Goal: Information Seeking & Learning: Learn about a topic

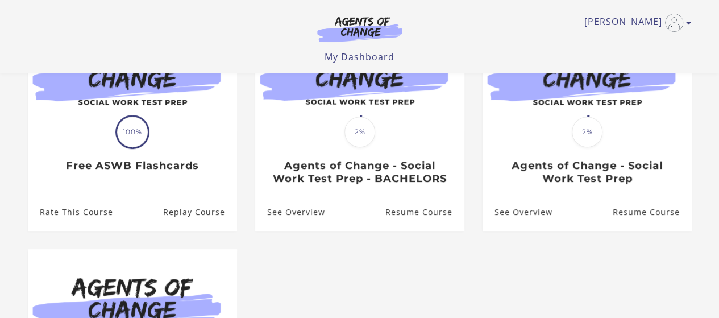
scroll to position [156, 0]
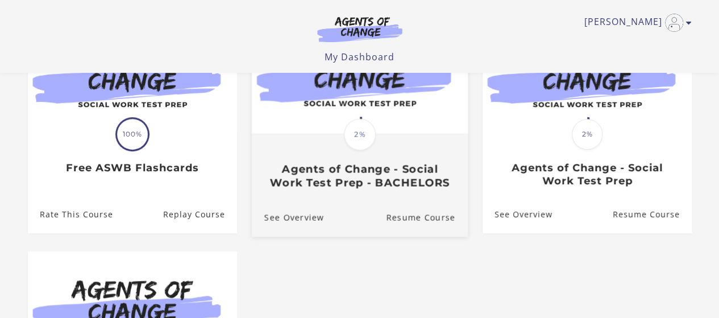
click at [369, 189] on h3 "Agents of Change - Social Work Test Prep - BACHELORS" at bounding box center [359, 176] width 191 height 26
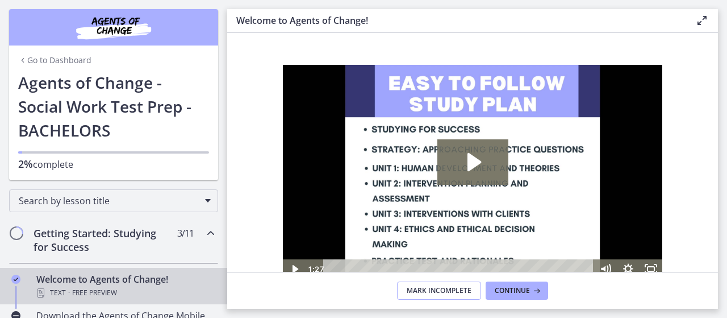
click at [444, 296] on button "Mark Incomplete" at bounding box center [439, 290] width 84 height 18
click at [444, 296] on button "Complete & continue" at bounding box center [472, 290] width 107 height 18
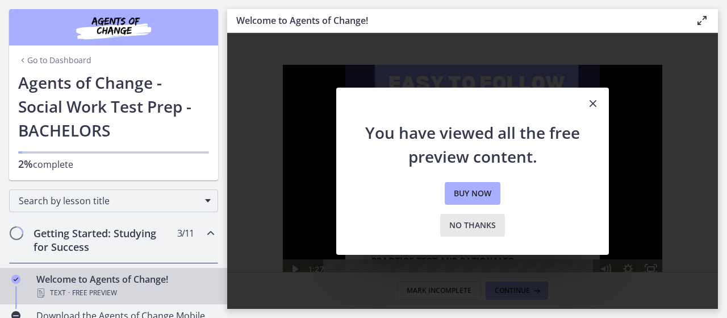
click at [480, 226] on span "No thanks" at bounding box center [472, 225] width 47 height 14
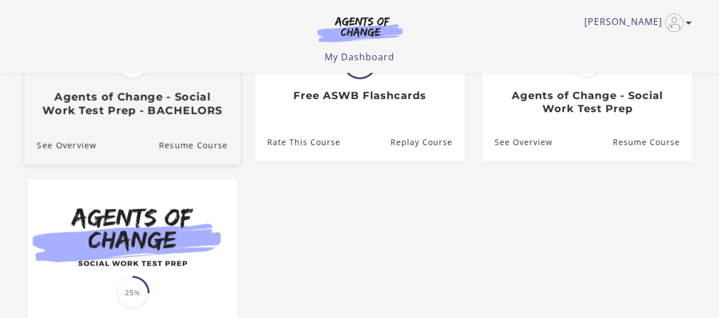
scroll to position [155, 0]
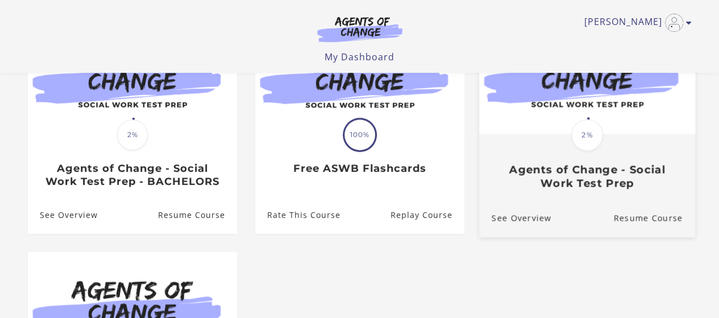
click at [604, 148] on div "Translation missing: en.liquid.partials.dashboard_course_card.progress_descript…" at bounding box center [586, 134] width 35 height 35
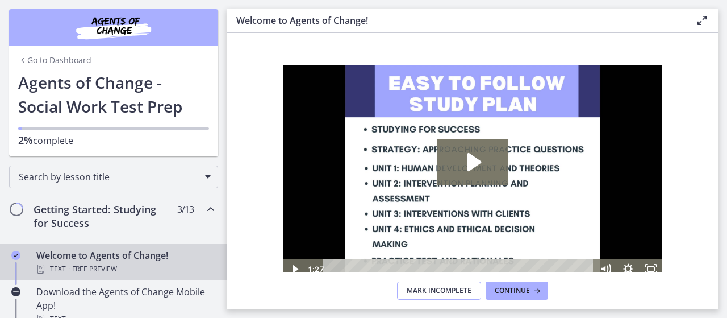
click at [465, 287] on span "Mark Incomplete" at bounding box center [439, 290] width 65 height 9
click at [465, 287] on span "Complete & continue" at bounding box center [468, 290] width 80 height 9
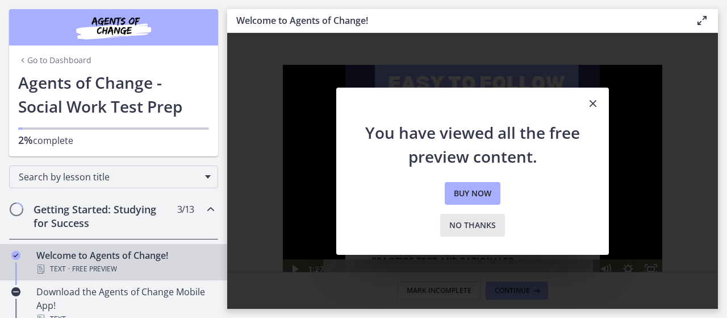
click at [491, 224] on span "No thanks" at bounding box center [472, 225] width 47 height 14
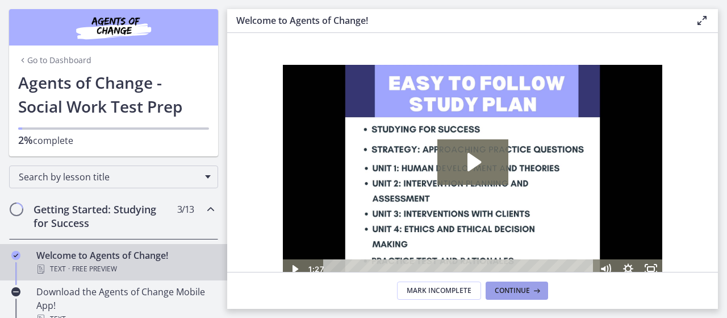
click at [509, 290] on span "Continue" at bounding box center [512, 290] width 35 height 9
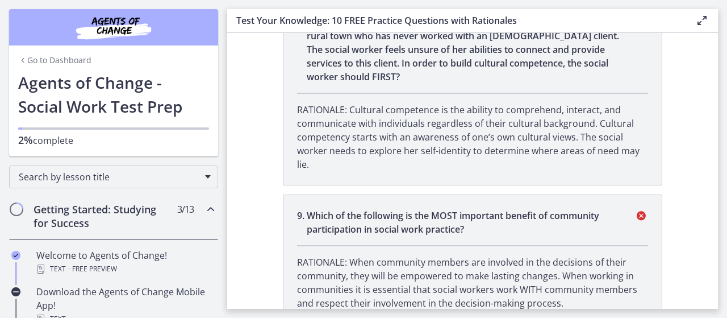
scroll to position [1739, 0]
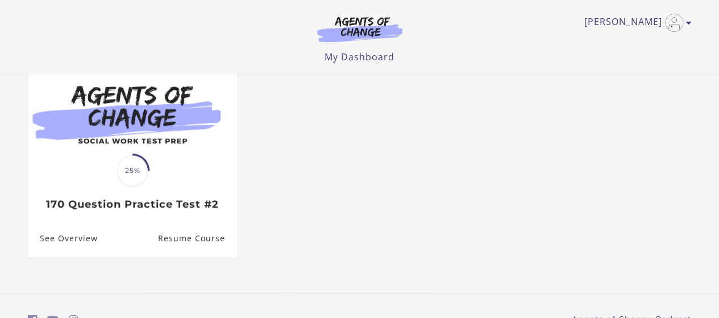
scroll to position [352, 0]
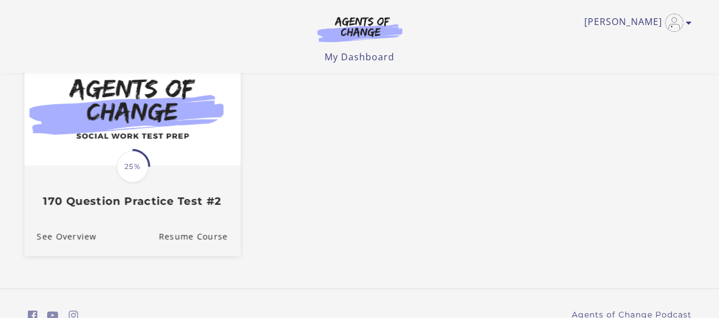
click at [159, 140] on img at bounding box center [132, 107] width 216 height 116
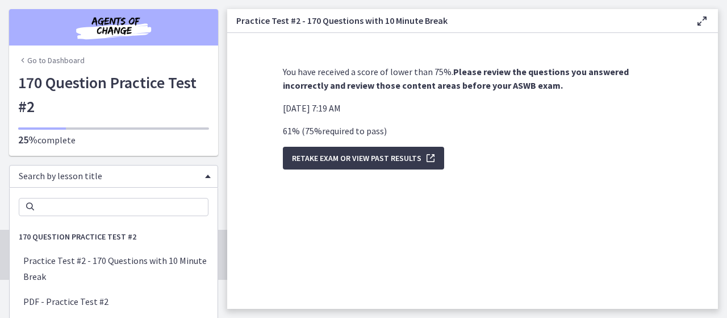
click at [199, 180] on div "Search by lesson title" at bounding box center [113, 176] width 209 height 23
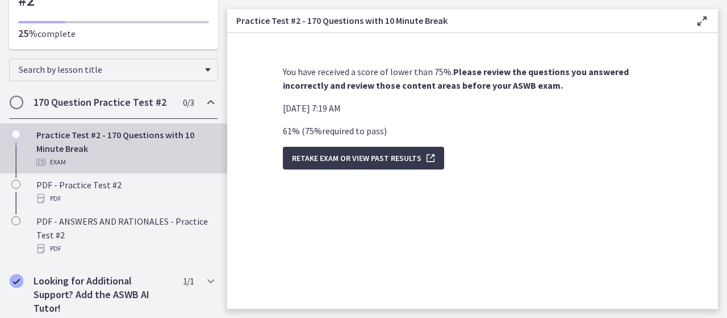
scroll to position [113, 0]
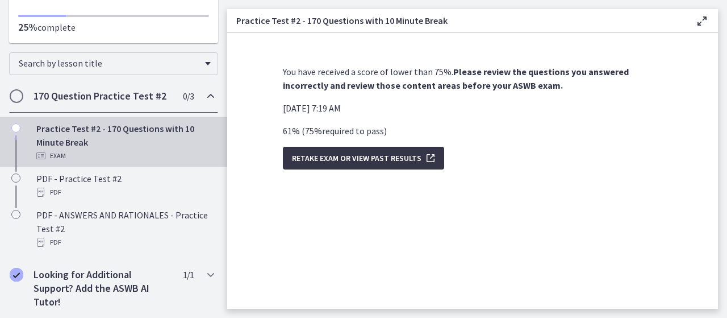
click at [372, 160] on span "Retake Exam OR View Past Results" at bounding box center [357, 158] width 130 height 14
